Goal: Information Seeking & Learning: Learn about a topic

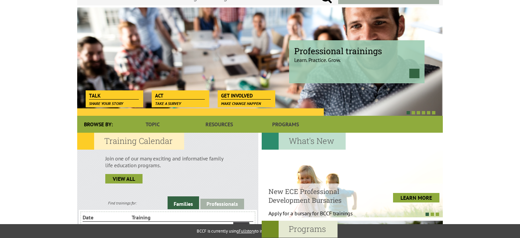
scroll to position [60, 0]
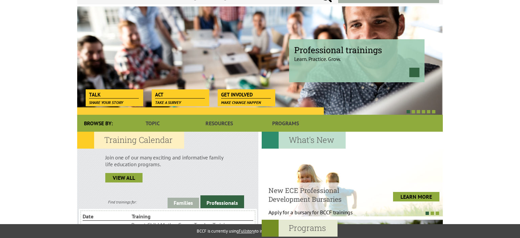
click at [329, 54] on span "Professional trainings" at bounding box center [356, 49] width 125 height 11
click at [414, 71] on link at bounding box center [414, 72] width 10 height 9
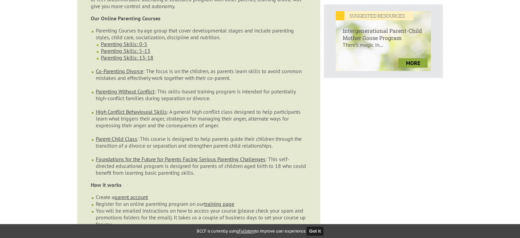
scroll to position [280, 0]
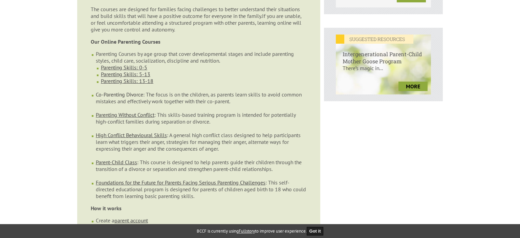
click at [125, 91] on link "Co-Parenting Divorce" at bounding box center [119, 94] width 47 height 7
click at [111, 111] on link "Parenting Without Conflict" at bounding box center [125, 114] width 59 height 7
click at [133, 132] on link "High Conflict Behavioural Skills" at bounding box center [131, 135] width 71 height 7
click at [130, 64] on link "Parenting Skills: 0-5" at bounding box center [124, 67] width 46 height 7
click at [121, 71] on link "Parenting Skills: 5-13" at bounding box center [125, 74] width 49 height 7
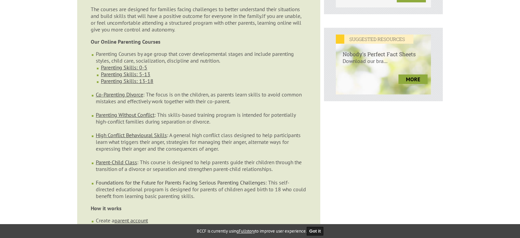
click at [220, 179] on link "Foundations for the Future for Parents Facing Serious Parenting Challenges" at bounding box center [181, 182] width 170 height 7
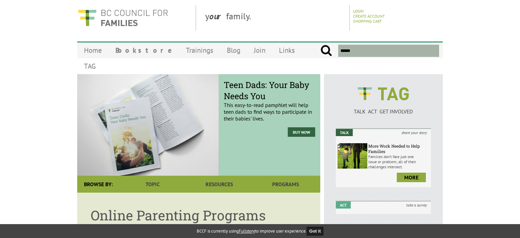
scroll to position [0, 0]
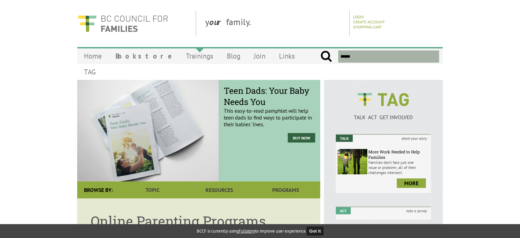
click at [181, 56] on link "Trainings" at bounding box center [199, 56] width 41 height 16
